Goal: Browse casually

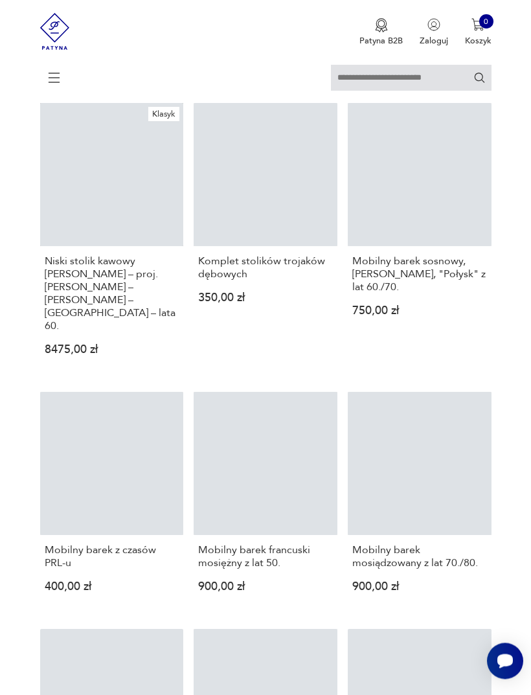
scroll to position [363, 0]
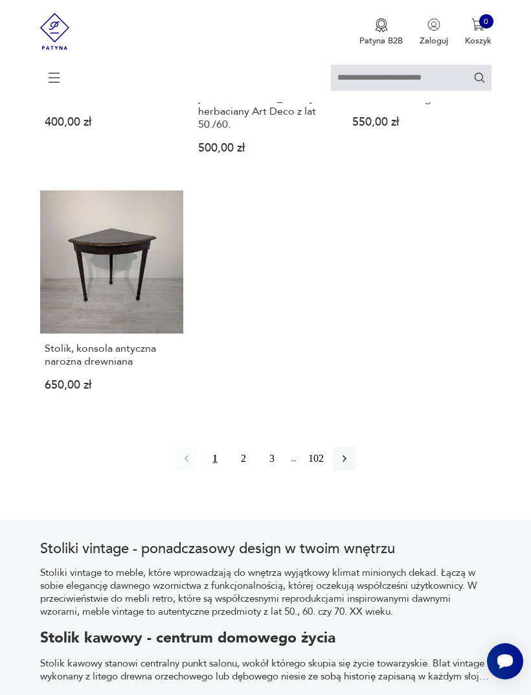
click at [356, 470] on button "button" at bounding box center [344, 458] width 23 height 23
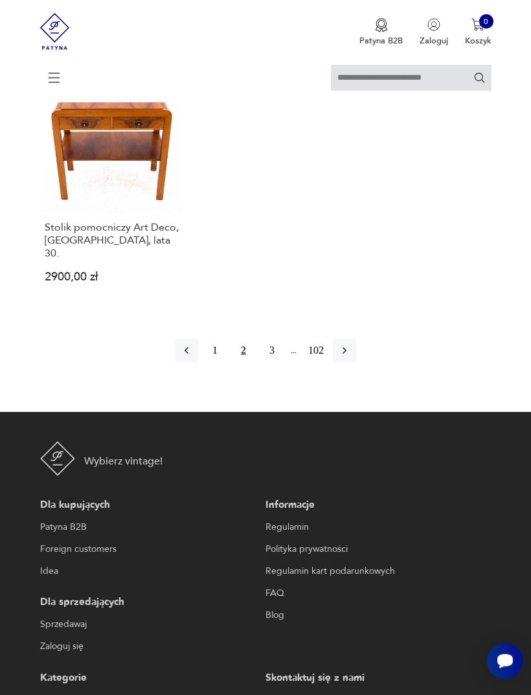
scroll to position [1659, 0]
click at [284, 362] on button "3" at bounding box center [271, 350] width 23 height 23
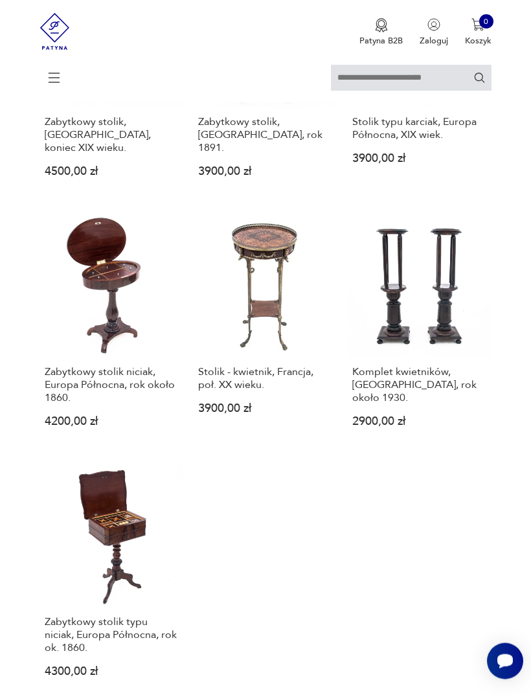
scroll to position [1265, 0]
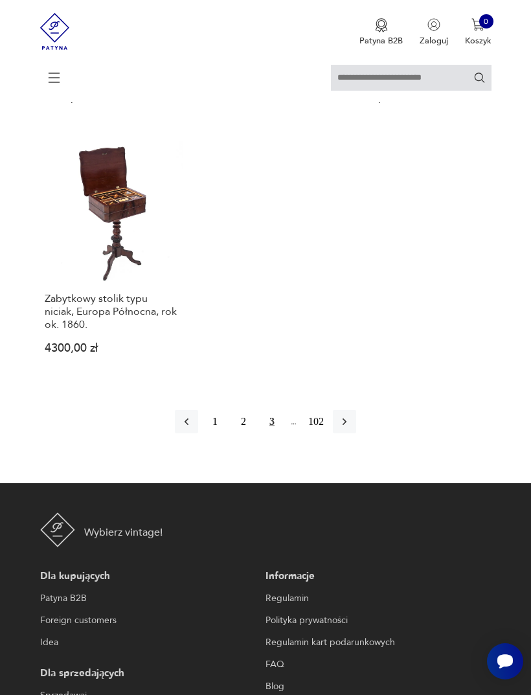
click at [351, 428] on icon "button" at bounding box center [344, 421] width 13 height 13
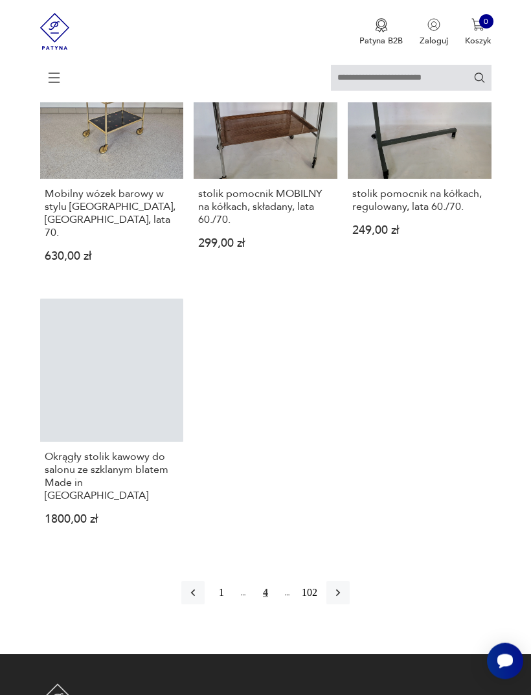
scroll to position [1494, 0]
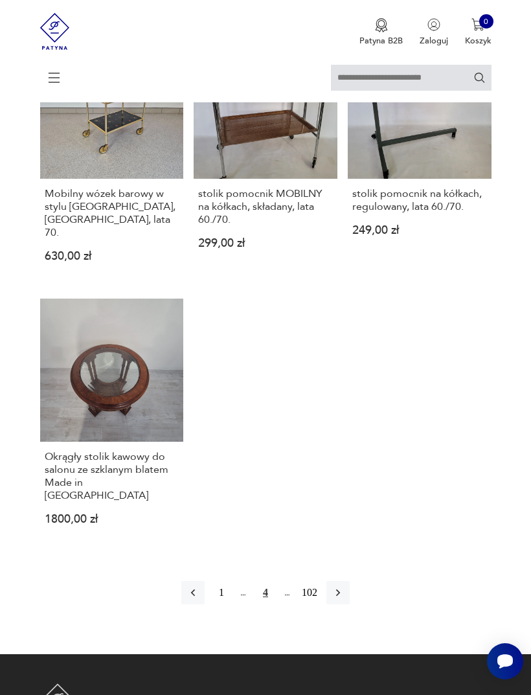
click at [340, 597] on icon "button" at bounding box center [338, 593] width 4 height 7
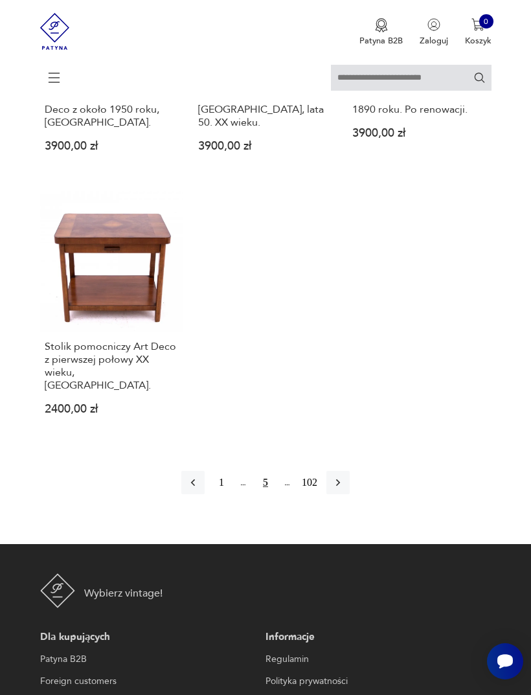
scroll to position [1513, 0]
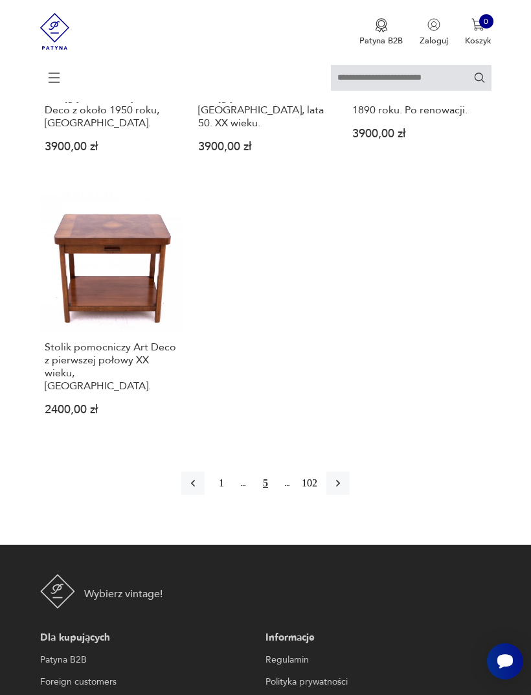
click at [350, 495] on button "button" at bounding box center [338, 483] width 23 height 23
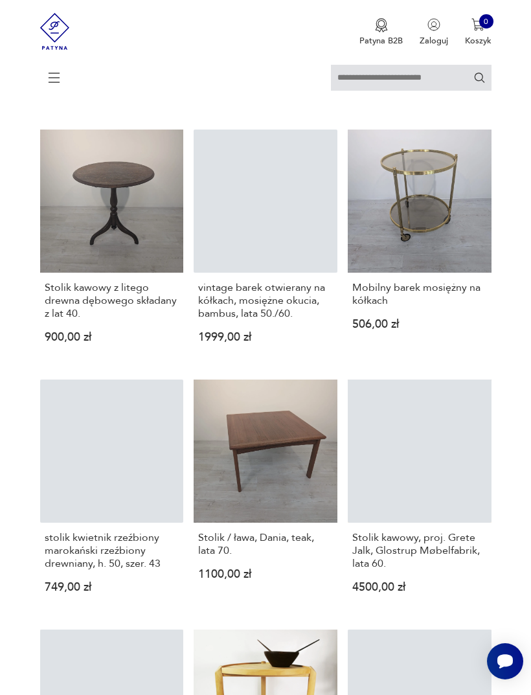
scroll to position [599, 0]
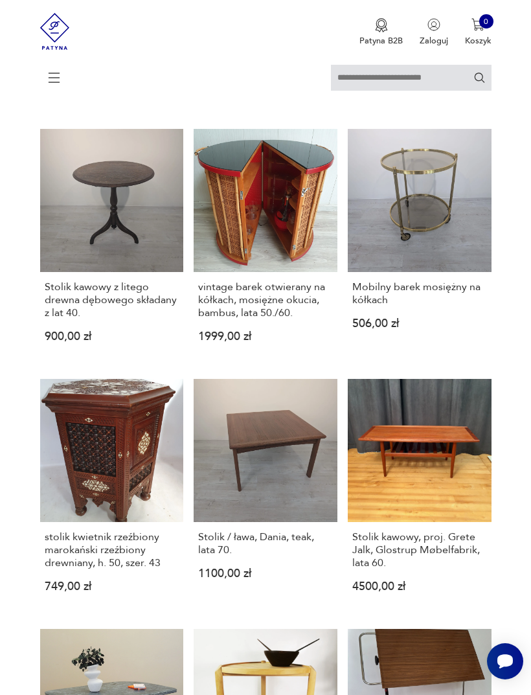
click at [153, 3] on div "Patyna B2B Zaloguj 0 Koszyk Twój koszyk ( 0 ) Brak produktów w koszyku IDŹ DO K…" at bounding box center [266, 32] width 452 height 65
